Goal: Information Seeking & Learning: Stay updated

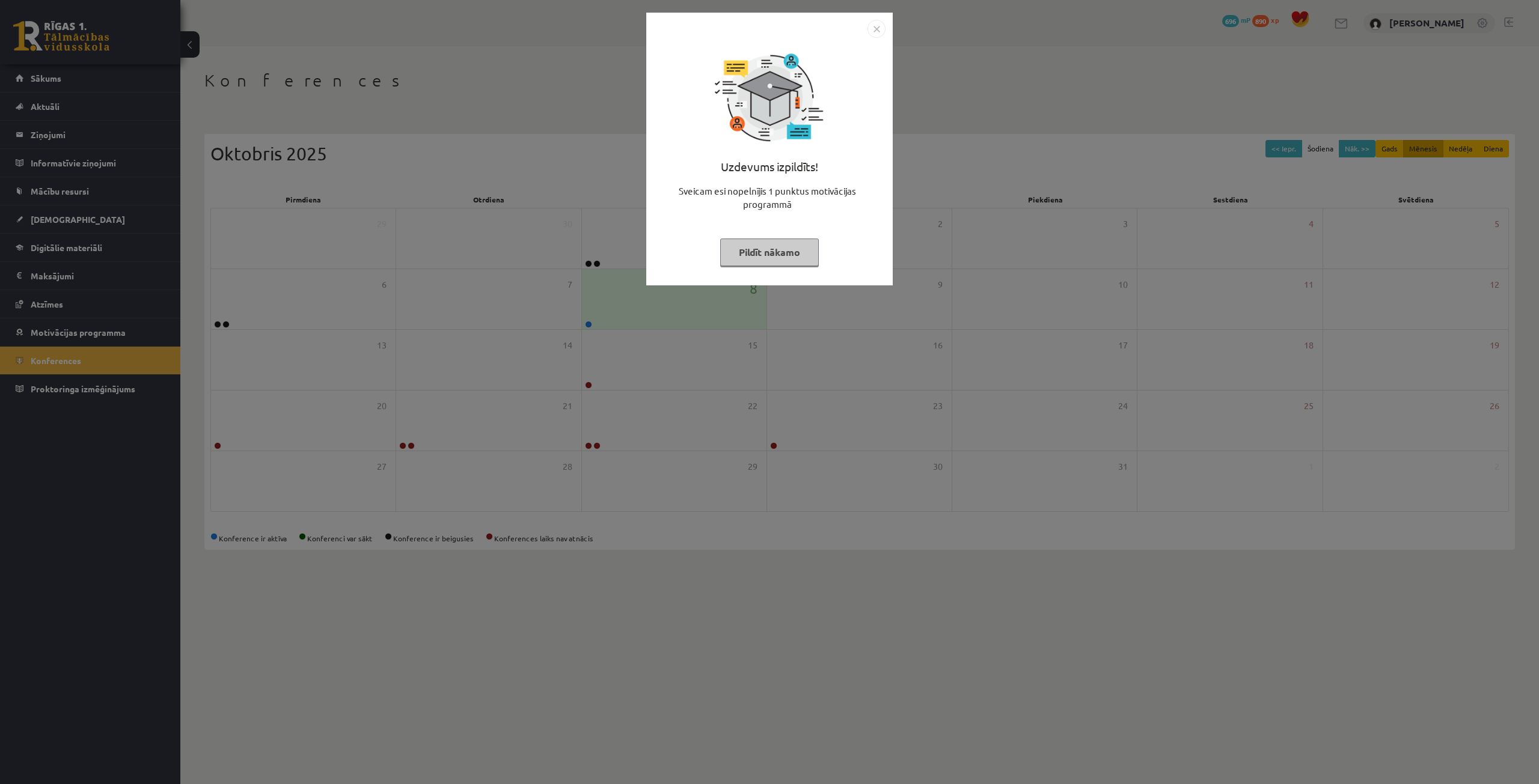
click at [786, 250] on button "Pildīt nākamo" at bounding box center [769, 252] width 98 height 28
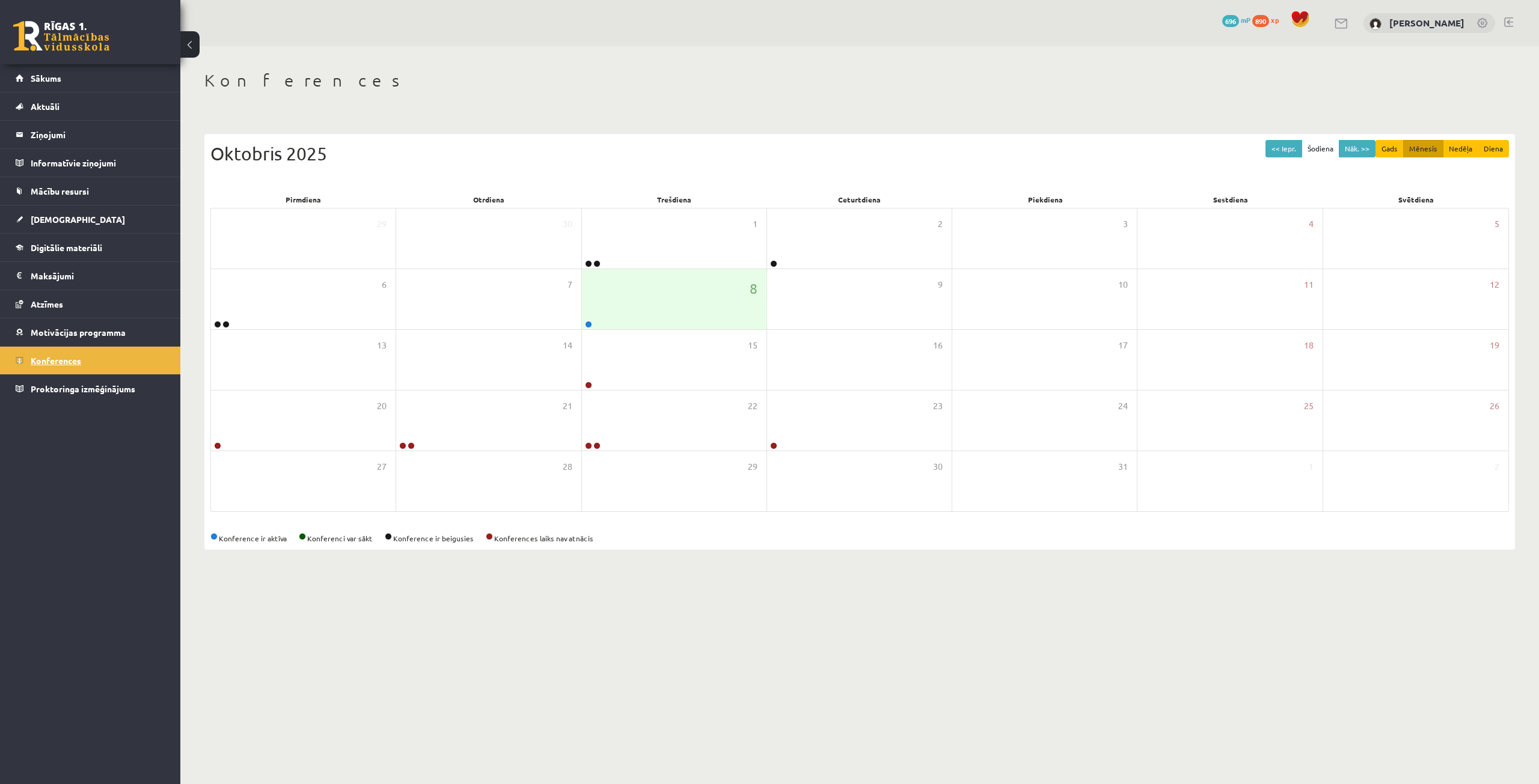
click at [18, 363] on link "Konferences" at bounding box center [90, 361] width 150 height 28
click at [89, 85] on link "Sākums" at bounding box center [90, 78] width 150 height 28
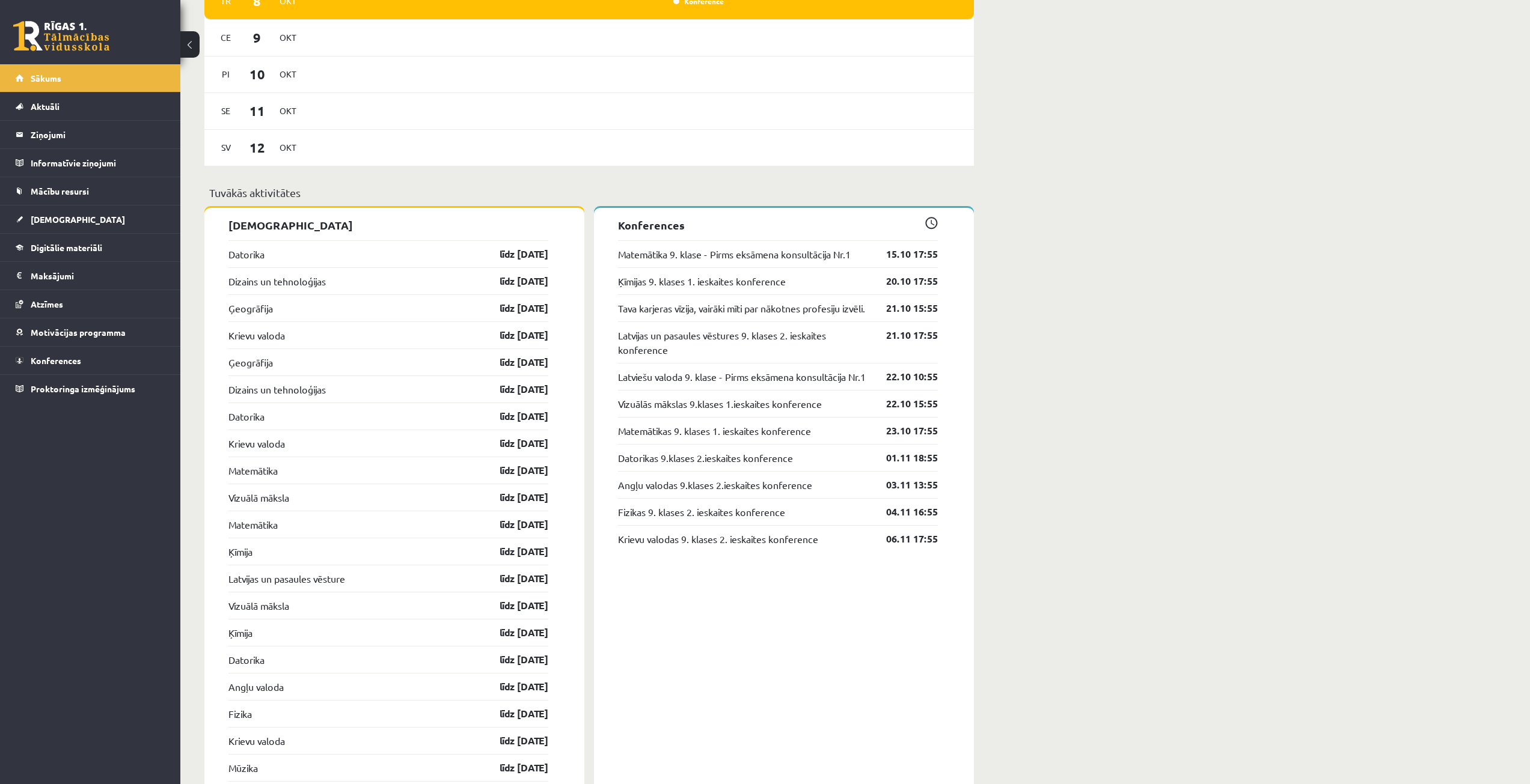
scroll to position [1022, 0]
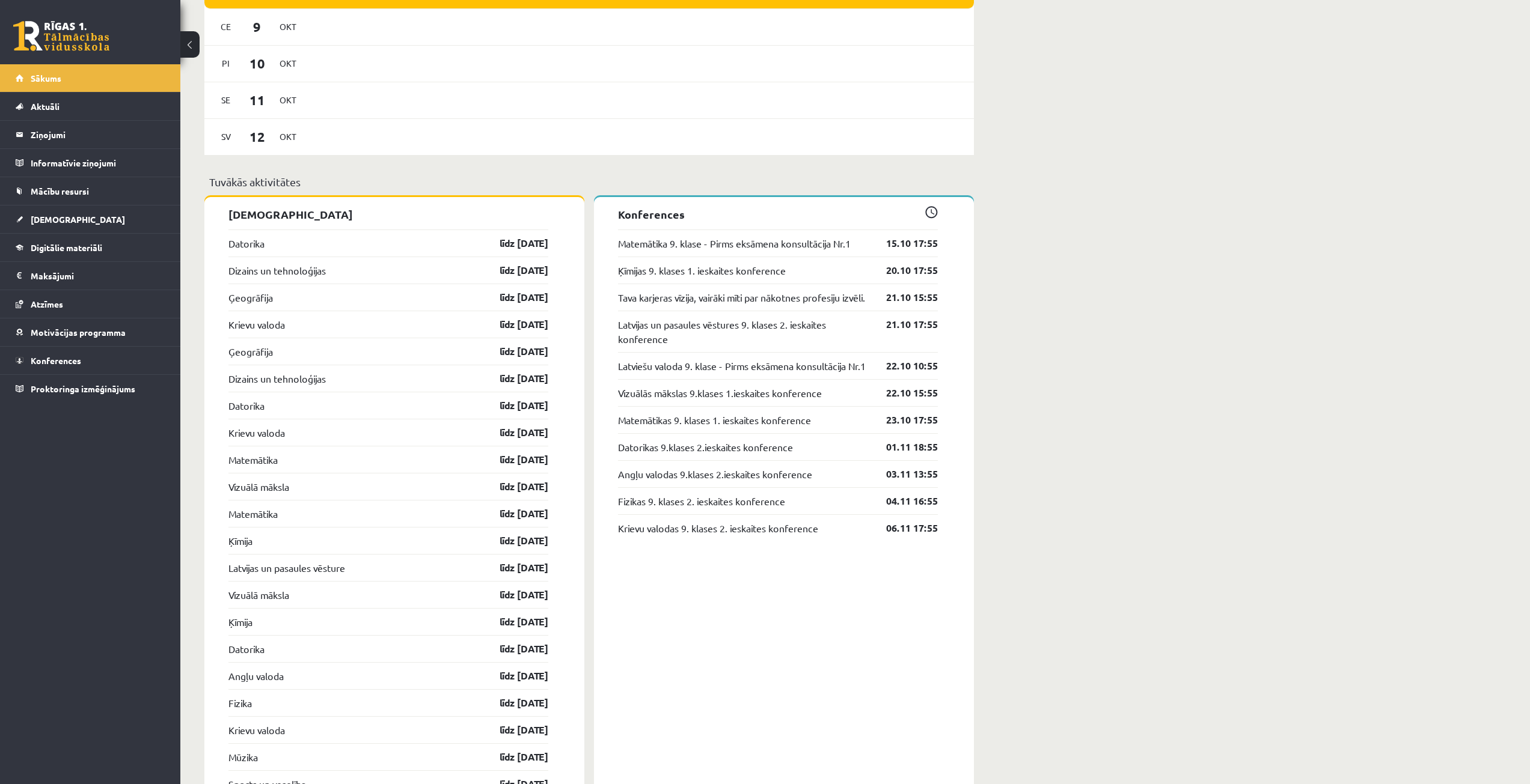
click at [1078, 550] on div "Sveiks, Alekss! Laipni lūgts savā Rīgas 1. Tālmācības vidusskolas skolnieka pro…" at bounding box center [855, 516] width 1350 height 2984
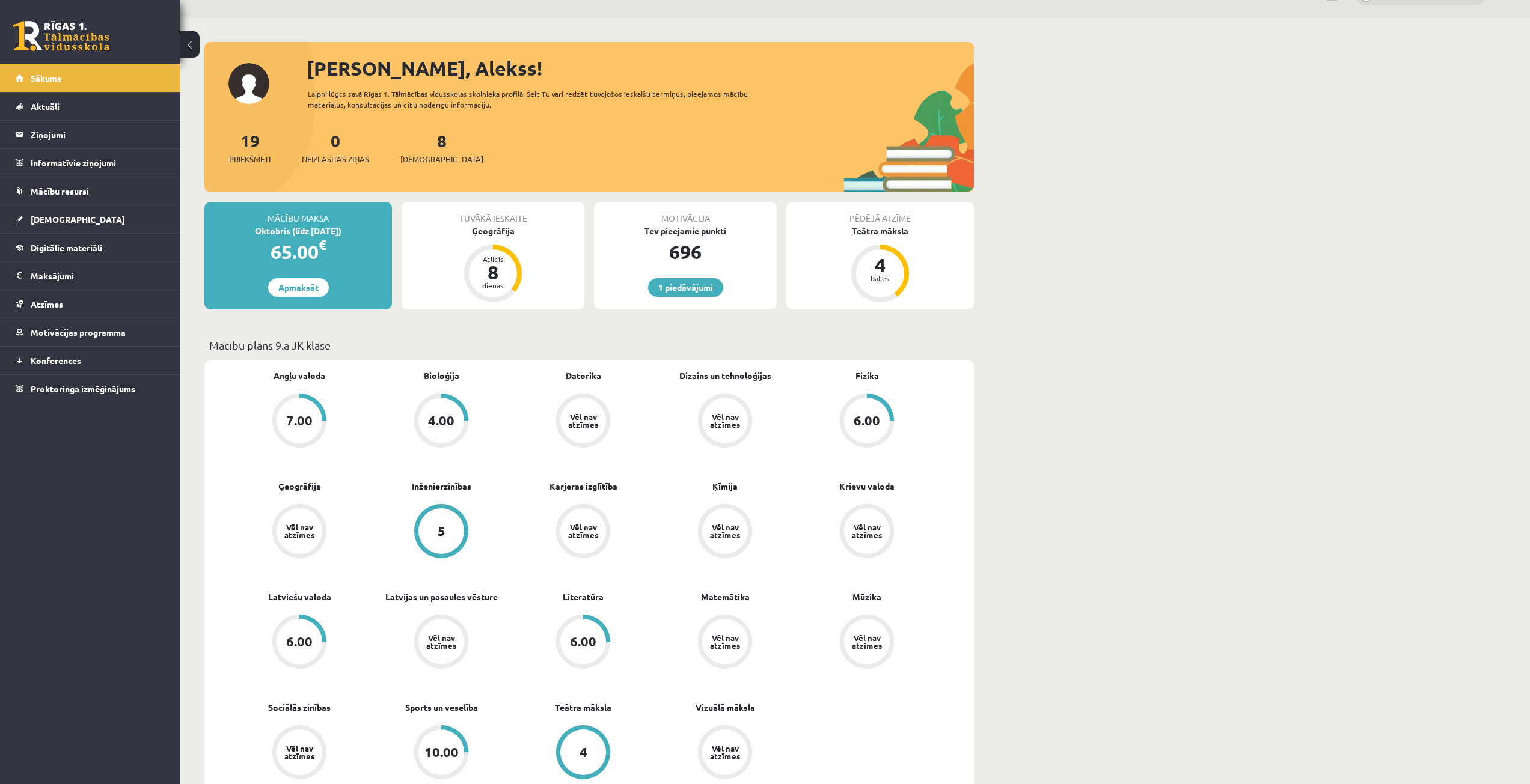
scroll to position [0, 0]
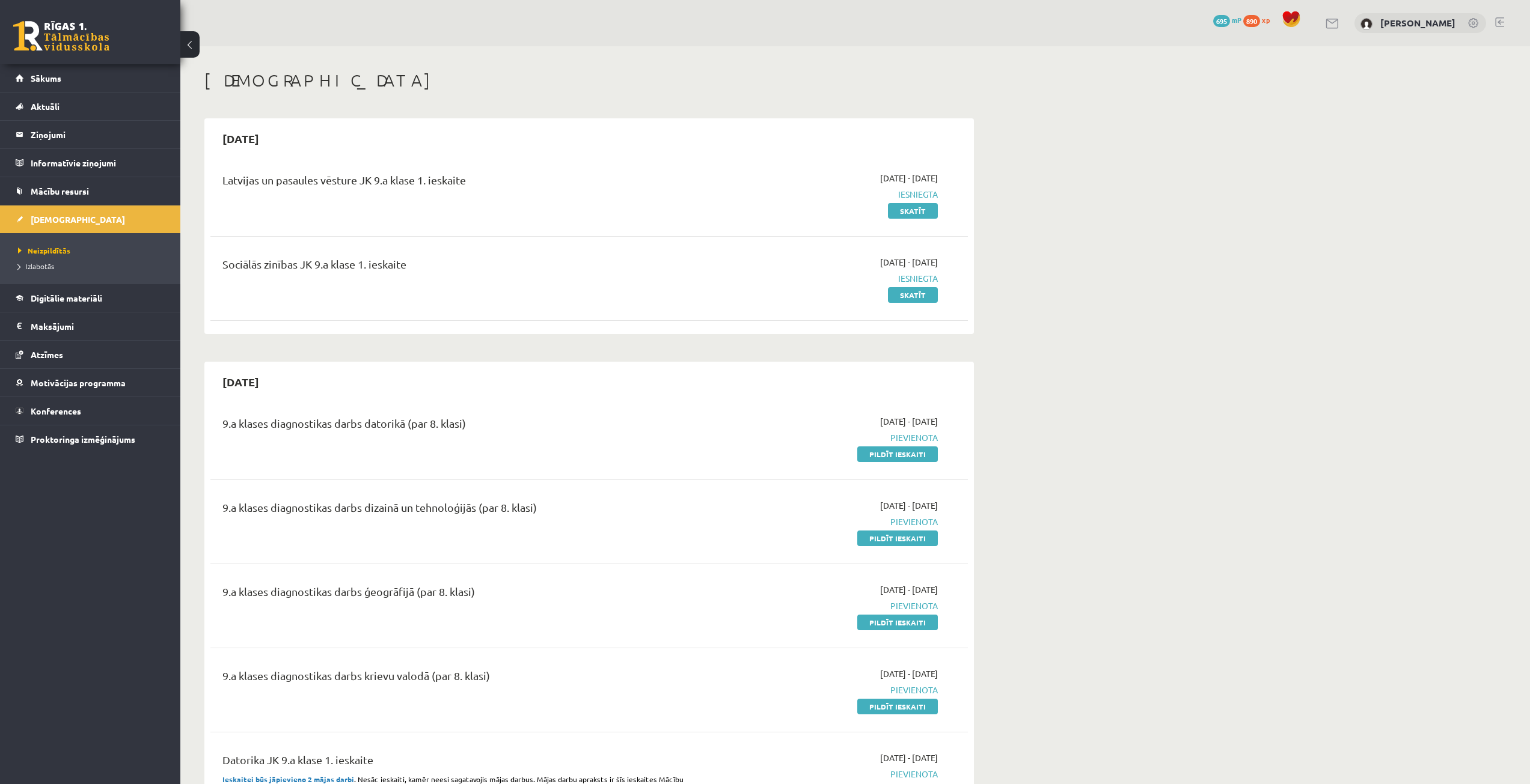
scroll to position [686, 0]
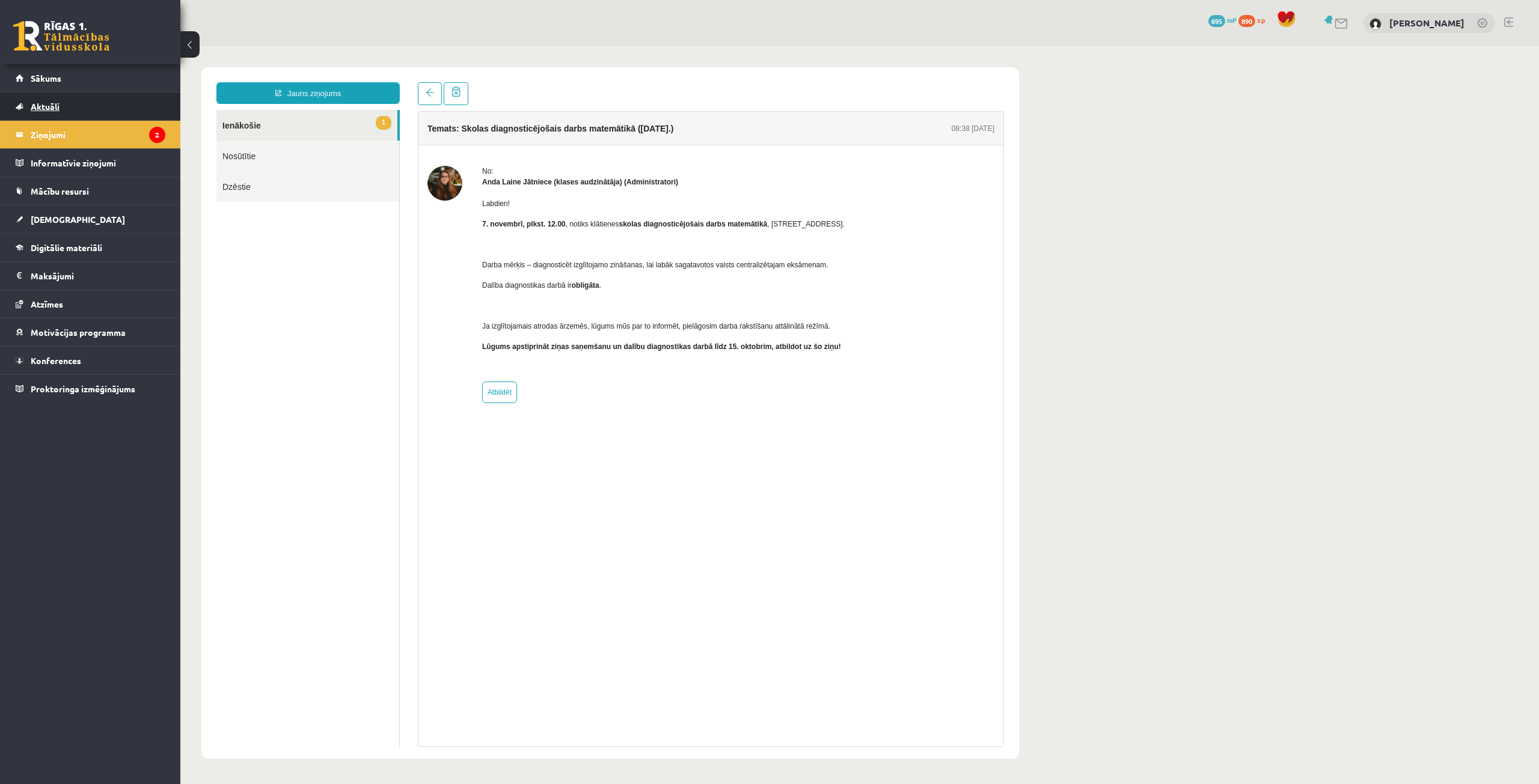
click at [124, 119] on link "Aktuāli" at bounding box center [90, 106] width 150 height 28
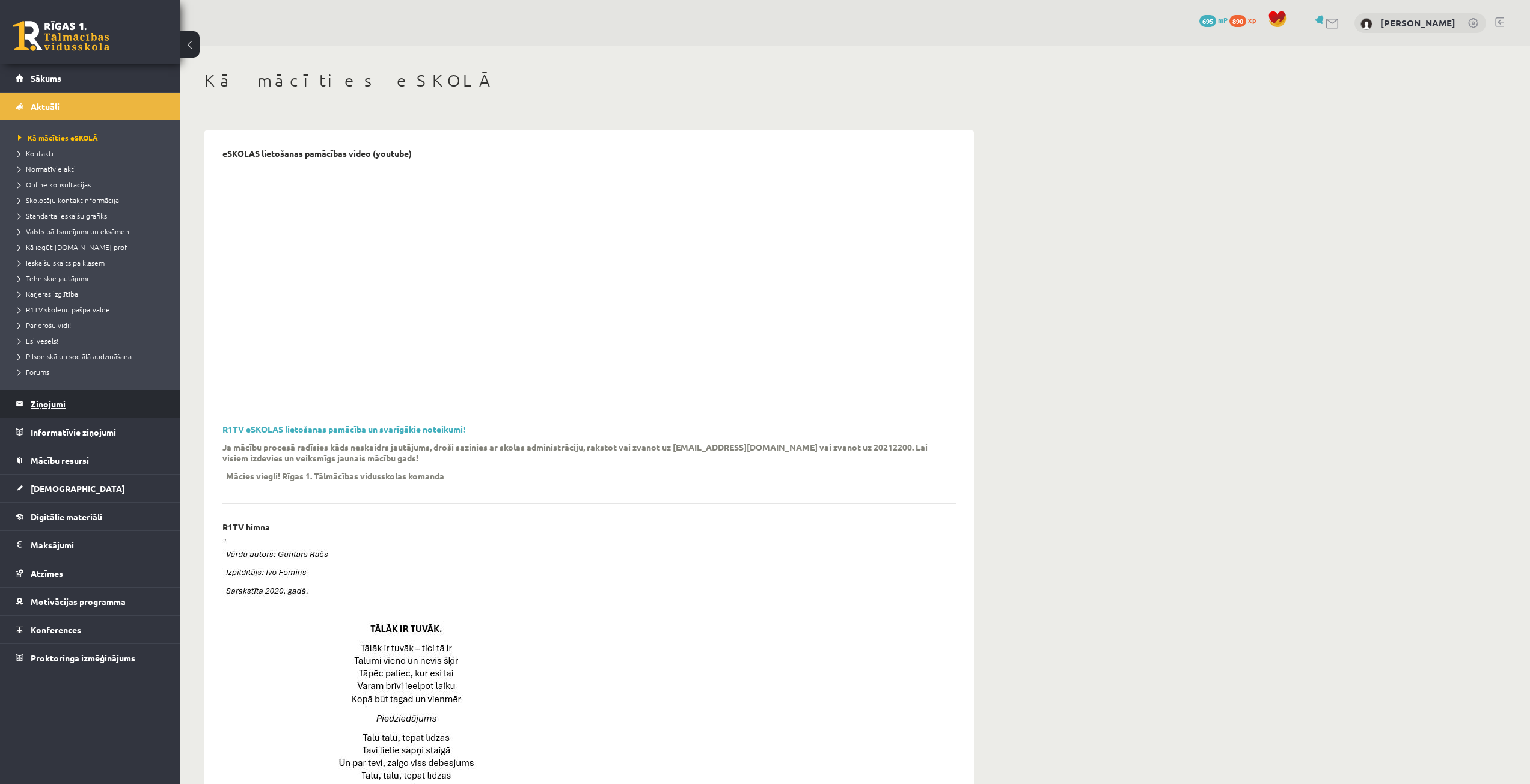
click at [92, 413] on legend "Ziņojumi 2" at bounding box center [97, 404] width 135 height 28
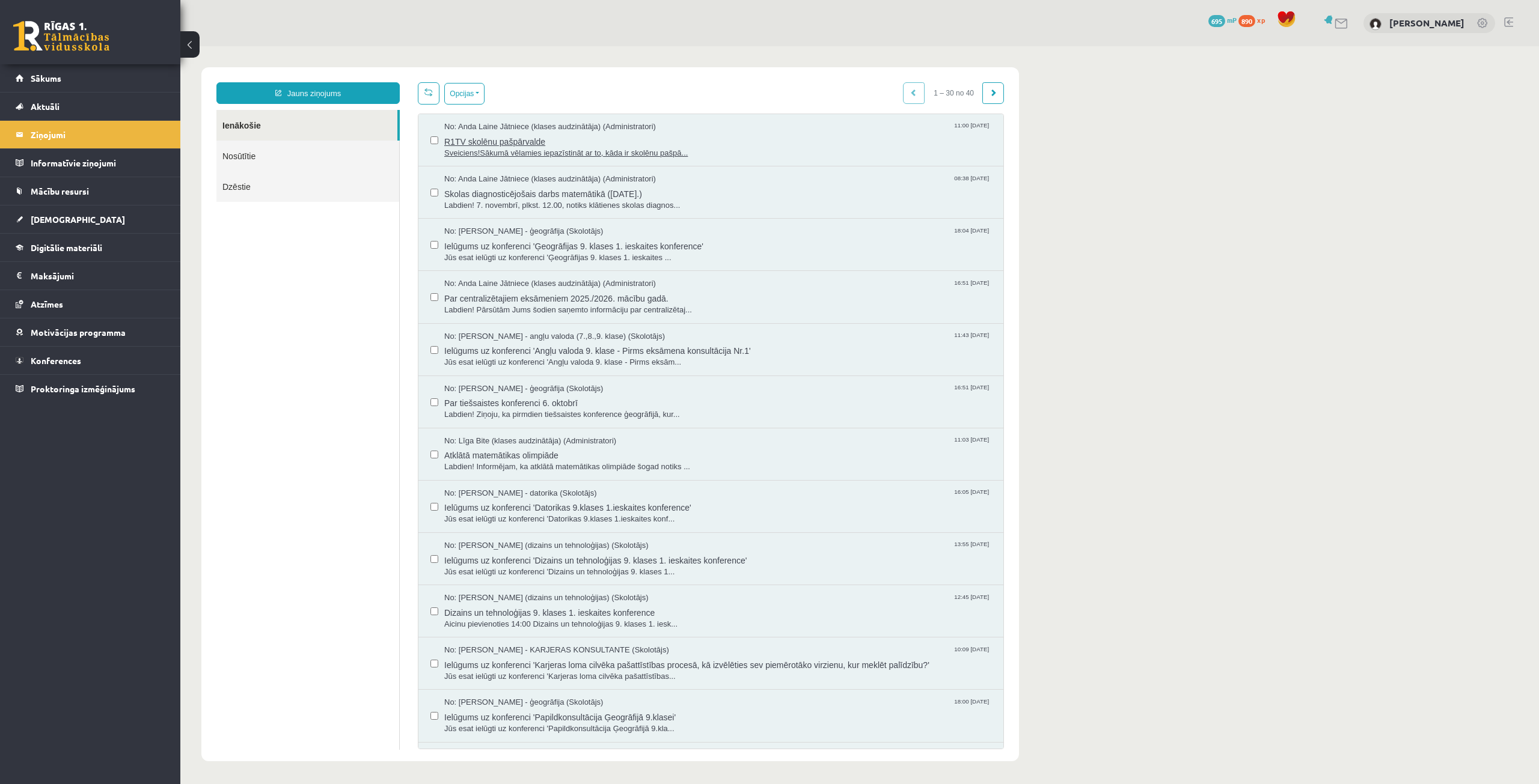
click at [536, 128] on span "No: Anda Laine Jātniece (klases audzinātāja) (Administratori)" at bounding box center [550, 126] width 212 height 11
click at [562, 189] on span "Skolas diagnosticējošais darbs matemātikā (07.11.2025.)" at bounding box center [717, 193] width 547 height 15
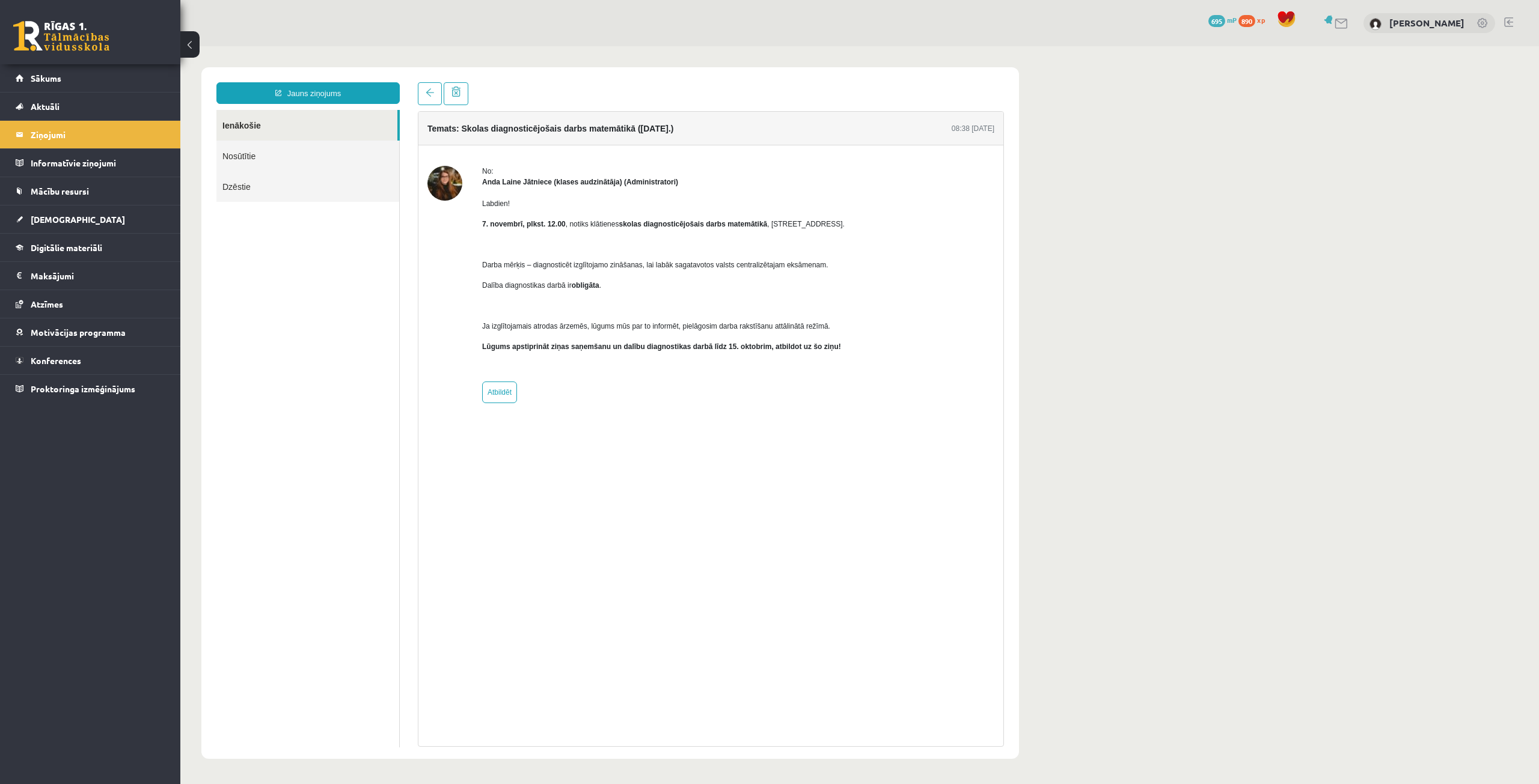
drag, startPoint x: 788, startPoint y: 448, endPoint x: 699, endPoint y: 539, distance: 127.3
click at [700, 554] on div "Temats: Skolas diagnosticējošais darbs matemātikā (07.11.2025.) 08:38 08/10/202…" at bounding box center [711, 428] width 586 height 636
drag, startPoint x: 844, startPoint y: 352, endPoint x: 667, endPoint y: 351, distance: 177.0
click at [668, 351] on div "No: Anda Laine Jātniece (klases audzinātāja) (Administratori) Labdien! 7. novem…" at bounding box center [711, 284] width 567 height 237
drag, startPoint x: 662, startPoint y: 349, endPoint x: 842, endPoint y: 351, distance: 180.0
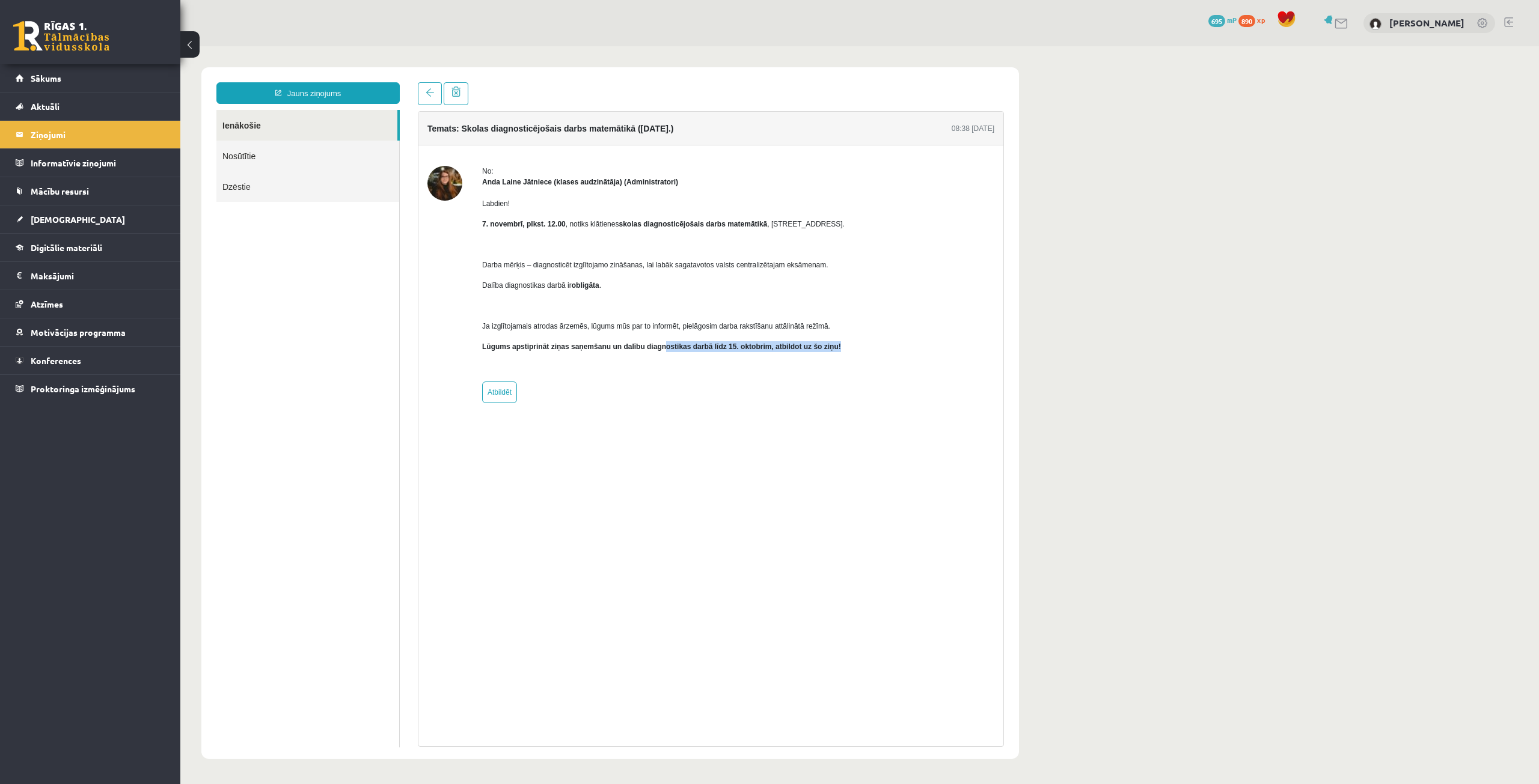
click at [842, 351] on div "No: Anda Laine Jātniece (klases audzinātāja) (Administratori) Labdien! 7. novem…" at bounding box center [711, 284] width 567 height 237
